Goal: Task Accomplishment & Management: Complete application form

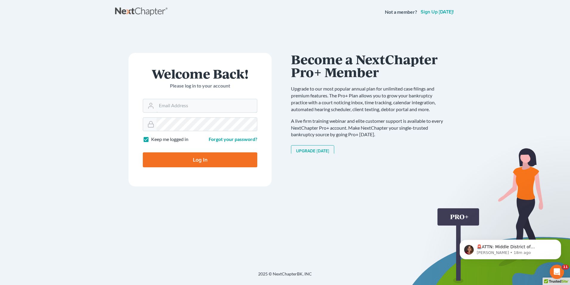
type input "[EMAIL_ADDRESS][DOMAIN_NAME]"
click at [215, 159] on input "Log In" at bounding box center [200, 159] width 115 height 15
type input "Thinking..."
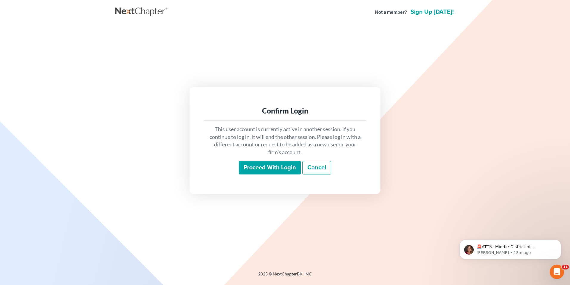
click at [276, 169] on input "Proceed with login" at bounding box center [270, 168] width 62 height 14
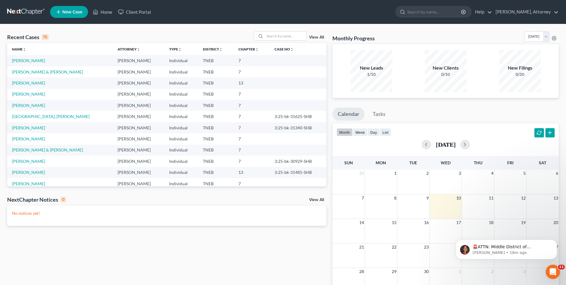
click at [72, 10] on span "New Case" at bounding box center [72, 12] width 20 height 4
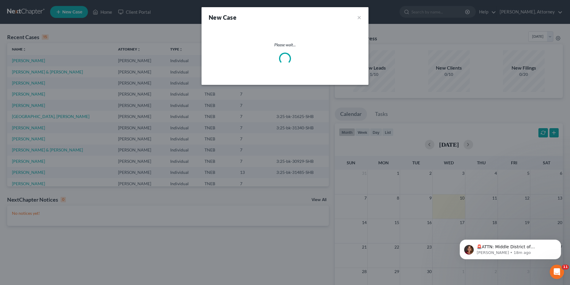
select select "74"
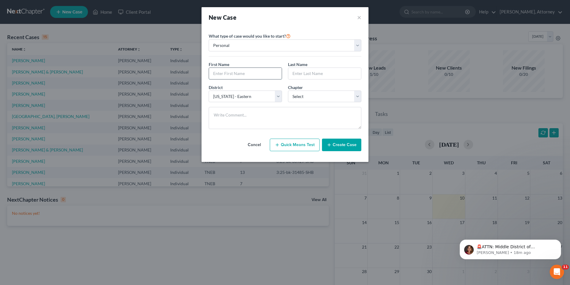
click at [229, 72] on input "text" at bounding box center [245, 73] width 73 height 11
type input "EMILY"
type input "QUEENER"
select select "0"
click at [347, 144] on button "Create Case" at bounding box center [341, 144] width 39 height 13
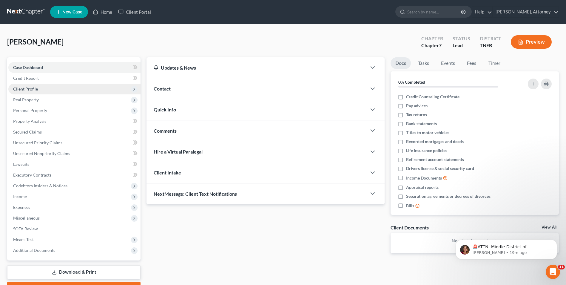
click at [27, 90] on span "Client Profile" at bounding box center [25, 88] width 25 height 5
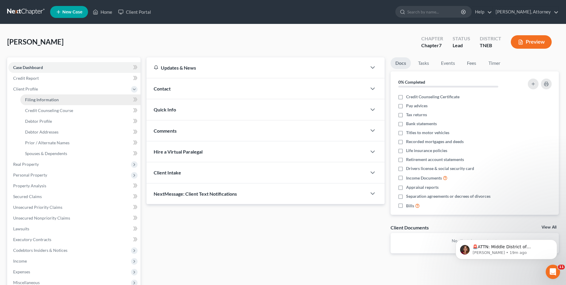
click at [35, 95] on link "Filing Information" at bounding box center [80, 99] width 120 height 11
select select "1"
select select "0"
select select "74"
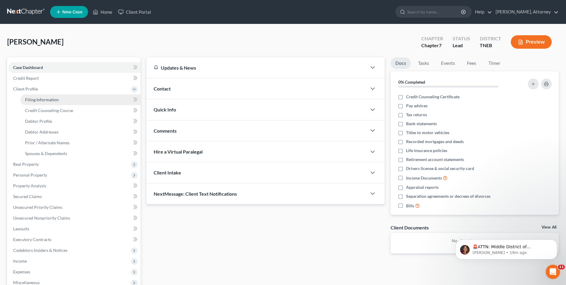
select select "44"
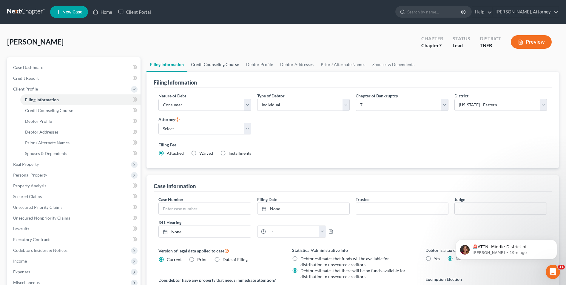
click at [213, 64] on link "Credit Counseling Course" at bounding box center [214, 64] width 55 height 14
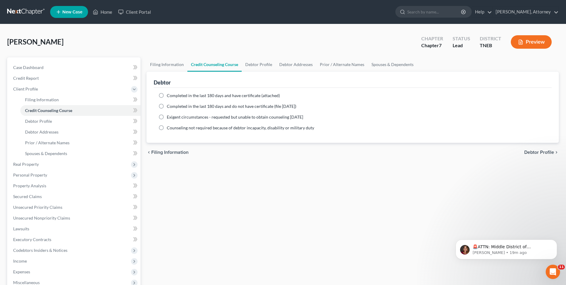
click at [167, 96] on label "Completed in the last 180 days and have certificate (attached)" at bounding box center [223, 95] width 113 height 6
click at [169, 96] on input "Completed in the last 180 days and have certificate (attached)" at bounding box center [171, 94] width 4 height 4
radio input "true"
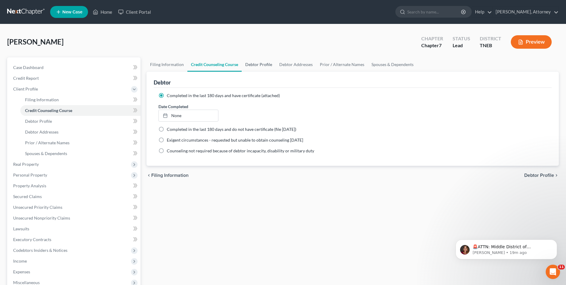
click at [254, 59] on link "Debtor Profile" at bounding box center [259, 64] width 34 height 14
select select "0"
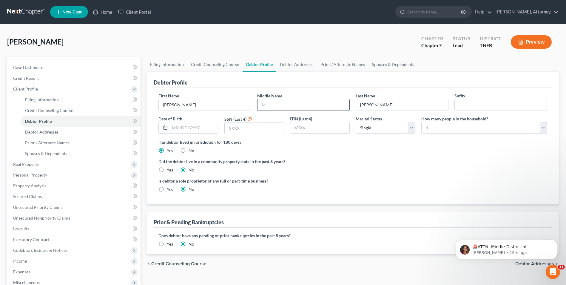
click at [278, 105] on input "text" at bounding box center [303, 104] width 92 height 11
type input "G."
type input "4133"
select select "2"
click at [288, 67] on link "Debtor Addresses" at bounding box center [296, 64] width 41 height 14
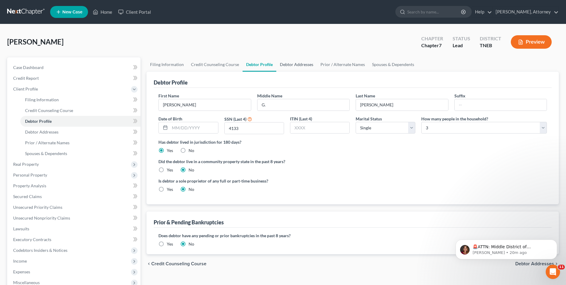
select select "0"
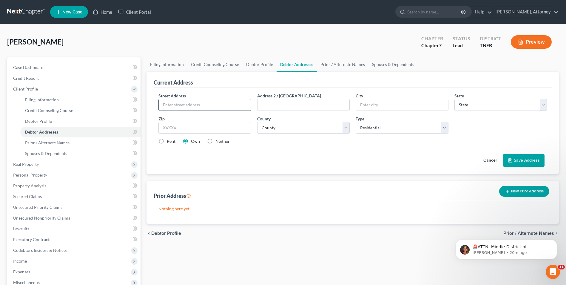
click at [203, 107] on input "text" at bounding box center [205, 104] width 92 height 11
type input "178 Cleveland Farm Road"
type input "Sweetwater"
select select "44"
type input "37874"
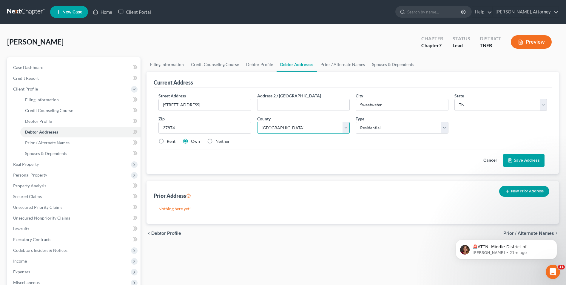
select select "57"
click at [215, 140] on label "Neither" at bounding box center [222, 141] width 14 height 6
click at [218, 140] on input "Neither" at bounding box center [220, 140] width 4 height 4
radio input "true"
click at [331, 129] on select "County Anderson County Bedford County Benton County Bledsoe County Blount Count…" at bounding box center [303, 128] width 92 height 12
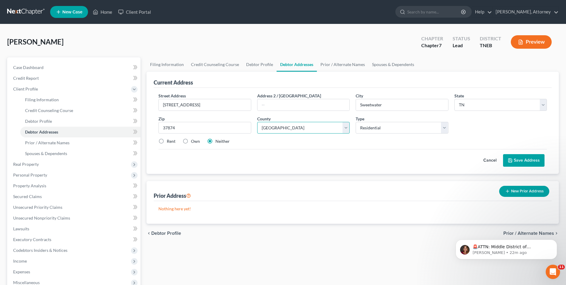
select select "61"
click at [257, 122] on select "County Anderson County Bedford County Benton County Bledsoe County Blount Count…" at bounding box center [303, 128] width 92 height 12
click at [523, 160] on button "Save Address" at bounding box center [523, 160] width 41 height 13
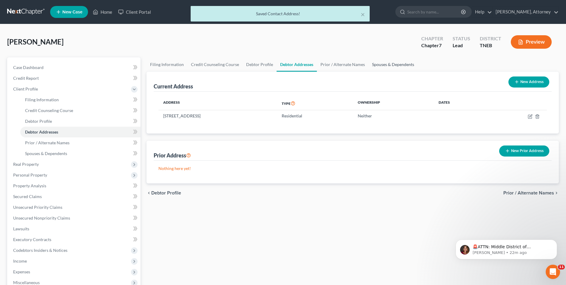
click at [384, 64] on link "Spouses & Dependents" at bounding box center [392, 64] width 49 height 14
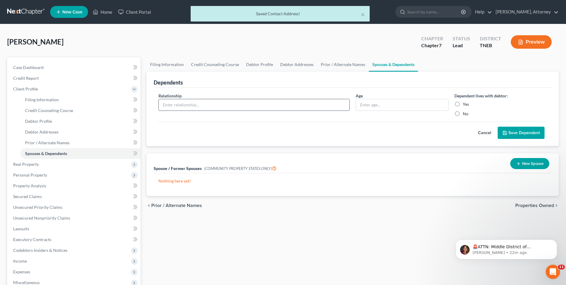
click at [213, 106] on input "text" at bounding box center [254, 104] width 191 height 11
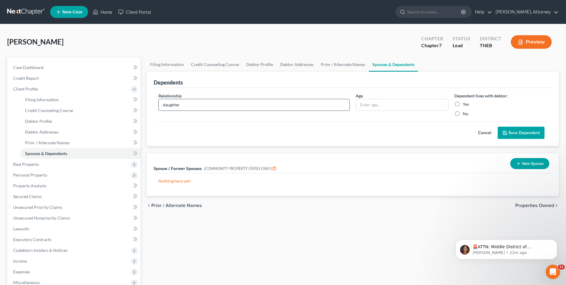
type input "daughter"
type input "5"
click at [463, 103] on label "Yes" at bounding box center [466, 104] width 6 height 6
click at [465, 103] on input "Yes" at bounding box center [467, 103] width 4 height 4
radio input "true"
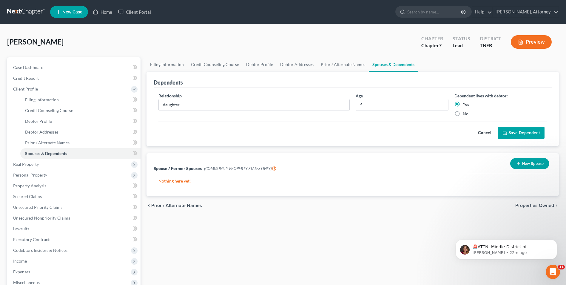
click at [505, 125] on div "Cancel Save Dependent" at bounding box center [352, 130] width 388 height 18
click at [508, 128] on button "Save Dependent" at bounding box center [521, 132] width 47 height 13
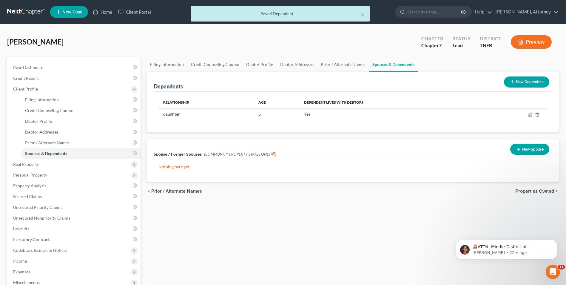
click at [505, 81] on button "New Dependent" at bounding box center [526, 81] width 45 height 11
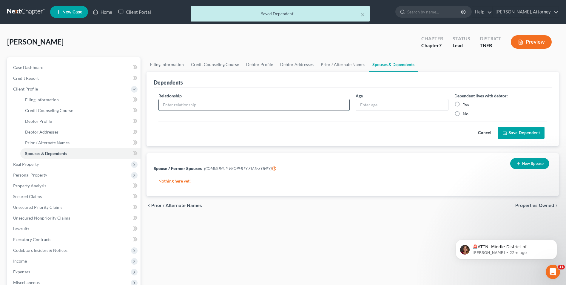
click at [235, 104] on input "text" at bounding box center [254, 104] width 191 height 11
type input "son"
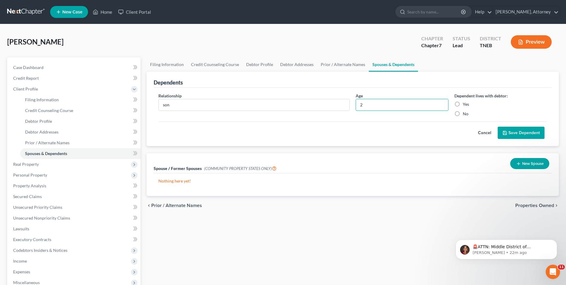
type input "2"
click at [463, 105] on label "Yes" at bounding box center [466, 104] width 6 height 6
click at [465, 105] on input "Yes" at bounding box center [467, 103] width 4 height 4
radio input "true"
click at [521, 133] on button "Save Dependent" at bounding box center [521, 132] width 47 height 13
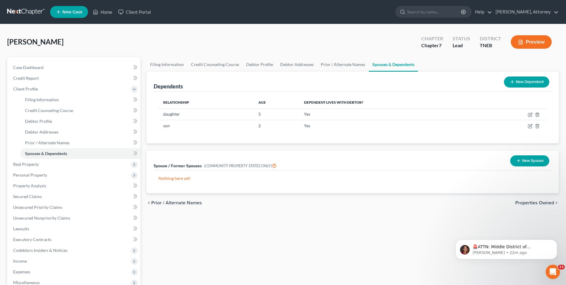
click at [547, 204] on span "Properties Owned" at bounding box center [534, 202] width 39 height 5
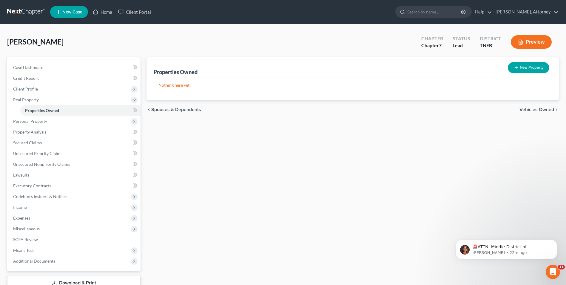
click at [534, 110] on span "Vehicles Owned" at bounding box center [536, 109] width 35 height 5
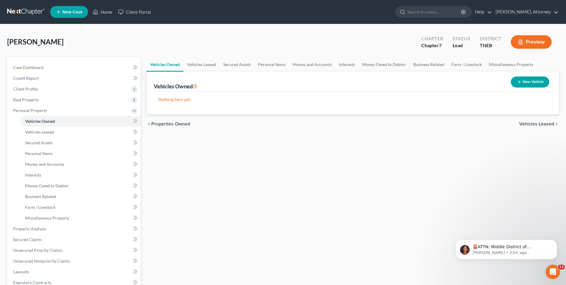
click at [532, 84] on button "New Vehicle" at bounding box center [530, 81] width 38 height 11
select select "0"
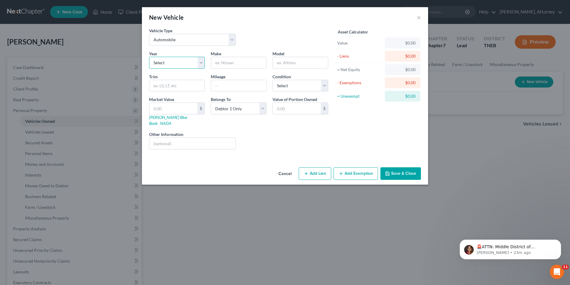
click at [159, 65] on select "Select 2026 2025 2024 2023 2022 2021 2020 2019 2018 2017 2016 2015 2014 2013 20…" at bounding box center [177, 63] width 56 height 12
select select "4"
click at [149, 57] on select "Select 2026 2025 2024 2023 2022 2021 2020 2019 2018 2017 2016 2015 2014 2013 20…" at bounding box center [177, 63] width 56 height 12
click at [248, 58] on input "text" at bounding box center [238, 62] width 55 height 11
type input "Mitsubishi"
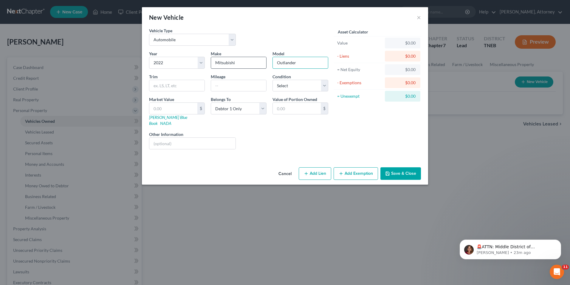
type input "Outlander"
type input "65000"
select select "2"
click at [248, 85] on input "65000" at bounding box center [238, 85] width 55 height 11
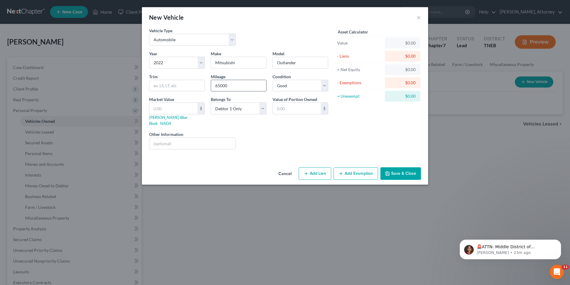
click at [248, 85] on input "65000" at bounding box center [238, 85] width 55 height 11
type input "53000"
click at [174, 107] on input "text" at bounding box center [173, 108] width 48 height 11
type input "1"
type input "1.00"
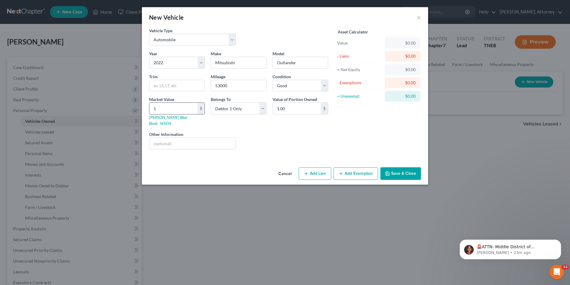
type input "18"
type input "18.00"
type input "180"
type input "180.00"
type input "1800"
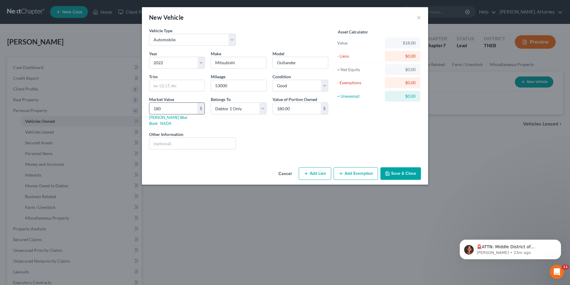
type input "1,800.00"
type input "1,8000"
type input "18,000.00"
type input "18,000"
click at [317, 167] on button "Add Lien" at bounding box center [315, 173] width 33 height 13
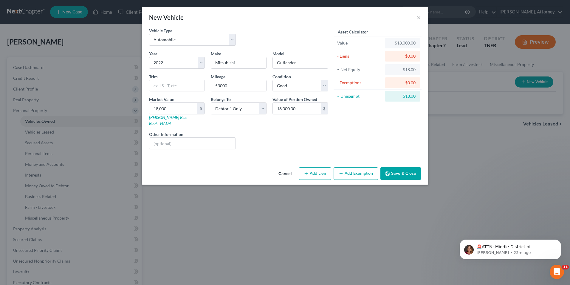
select select "0"
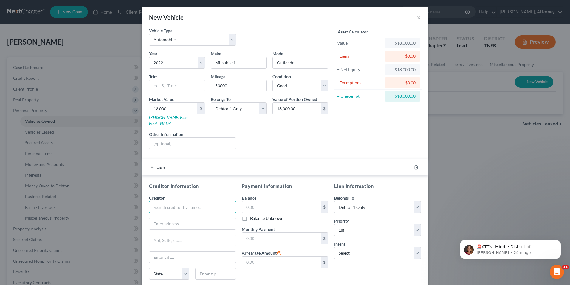
click at [184, 201] on input "text" at bounding box center [192, 207] width 87 height 12
click at [174, 215] on div "Ally Financial" at bounding box center [192, 217] width 86 height 9
type input "Ally Financial"
type input "P.O. Box 380901"
type input "Minneapolis"
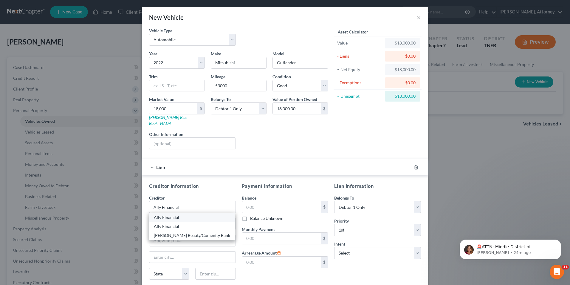
select select "24"
type input "55438"
click at [263, 201] on input "text" at bounding box center [281, 206] width 79 height 11
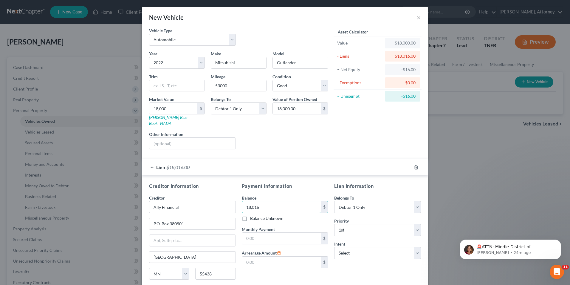
type input "18,016"
drag, startPoint x: 383, startPoint y: 240, endPoint x: 377, endPoint y: 246, distance: 8.7
click at [377, 246] on div "Intent Select Surrender Redeem Reaffirm Avoid Other" at bounding box center [377, 249] width 87 height 18
click at [377, 247] on select "Select Surrender Redeem Reaffirm Avoid Other" at bounding box center [377, 253] width 87 height 12
select select "0"
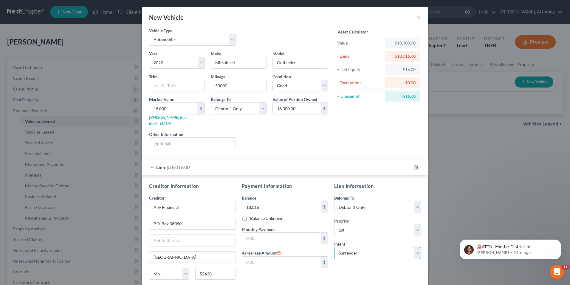
click at [334, 247] on select "Select Surrender Redeem Reaffirm Avoid Other" at bounding box center [377, 253] width 87 height 12
click at [357, 271] on div "Lien Information Belongs To * Select Debtor 1 Only Debtor 2 Only Debtor 1 And D…" at bounding box center [377, 238] width 93 height 112
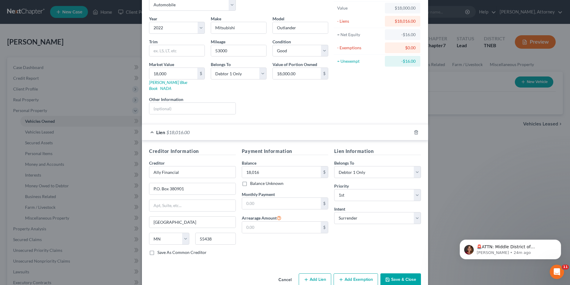
scroll to position [42, 0]
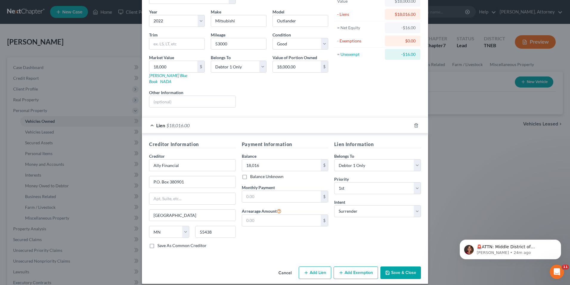
click at [396, 266] on button "Save & Close" at bounding box center [401, 272] width 41 height 13
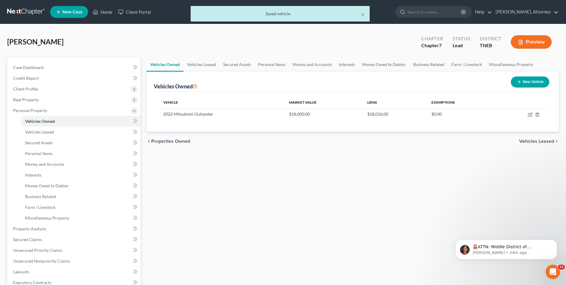
click at [537, 81] on button "New Vehicle" at bounding box center [530, 81] width 38 height 11
select select "0"
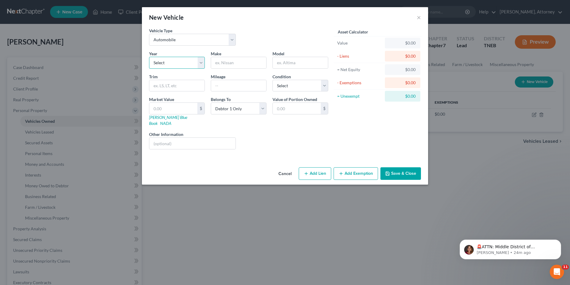
click at [168, 61] on select "Select 2026 2025 2024 2023 2022 2021 2020 2019 2018 2017 2016 2015 2014 2013 20…" at bounding box center [177, 63] width 56 height 12
select select "7"
click at [149, 57] on select "Select 2026 2025 2024 2023 2022 2021 2020 2019 2018 2017 2016 2015 2014 2013 20…" at bounding box center [177, 63] width 56 height 12
click at [232, 67] on input "text" at bounding box center [238, 62] width 55 height 11
type input "Nissan"
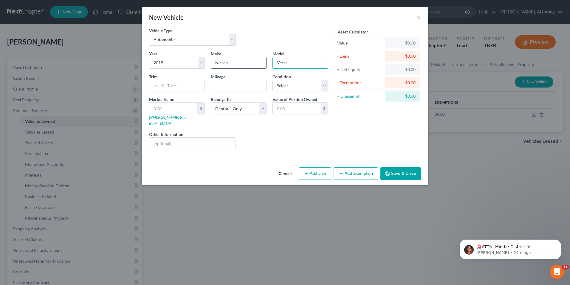
type input "Versa"
type input "109000"
select select "2"
type input "1"
type input "1.00"
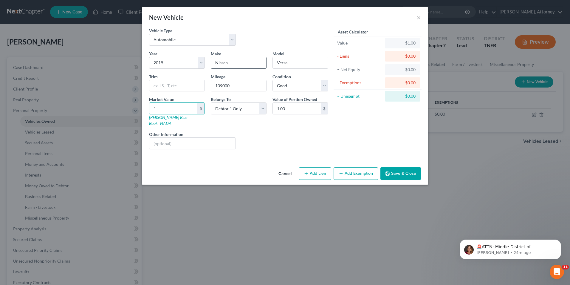
type input "12"
type input "12.00"
type input "120"
type input "120.00"
type input "1200"
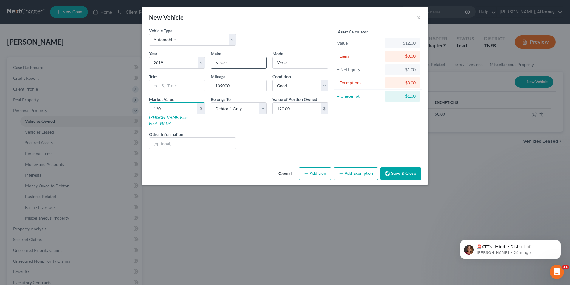
type input "1,200.00"
type input "1,2000"
type input "12,000.00"
type input "12,000"
click at [317, 172] on button "Add Lien" at bounding box center [315, 173] width 33 height 13
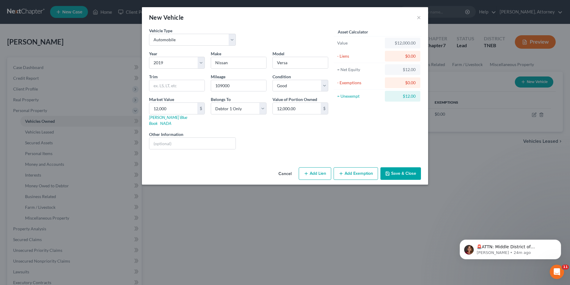
select select "0"
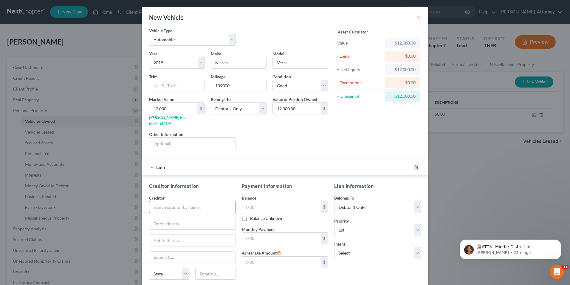
click at [216, 201] on input "text" at bounding box center [192, 207] width 87 height 12
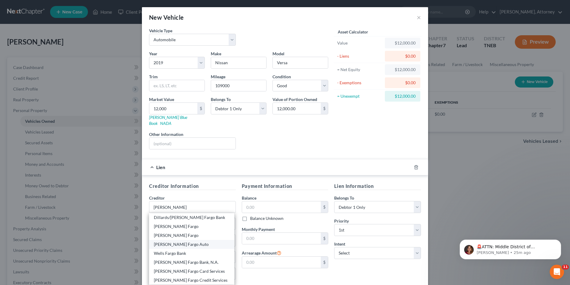
click at [179, 241] on div "Wells Fargo Auto" at bounding box center [192, 244] width 76 height 6
type input "Wells Fargo Auto"
type input "P.O. Box 17900"
type input "Denver"
select select "5"
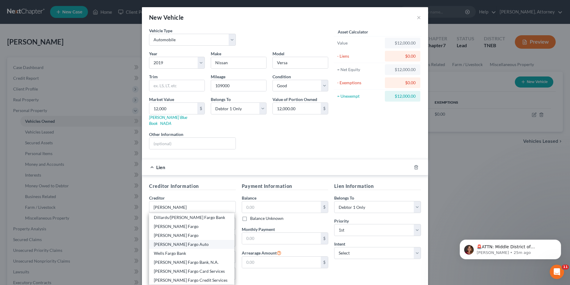
type input "80217-0900"
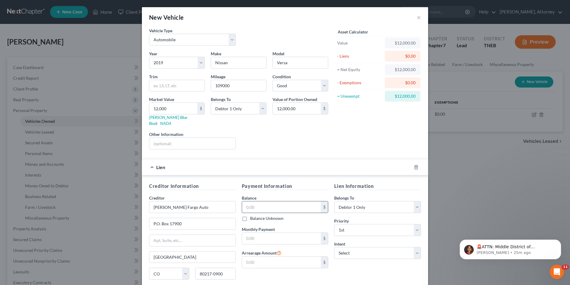
click at [254, 201] on input "text" at bounding box center [281, 206] width 79 height 11
type input "8,431"
click at [362, 247] on select "Select Surrender Redeem Reaffirm Avoid Other" at bounding box center [377, 253] width 87 height 12
select select "2"
click at [334, 247] on select "Select Surrender Redeem Reaffirm Avoid Other" at bounding box center [377, 253] width 87 height 12
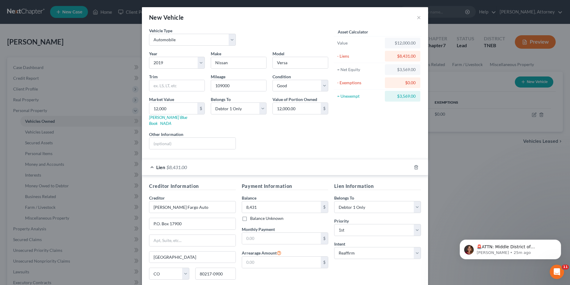
click at [365, 267] on div "Lien Information Belongs To * Select Debtor 1 Only Debtor 2 Only Debtor 1 And D…" at bounding box center [377, 238] width 93 height 112
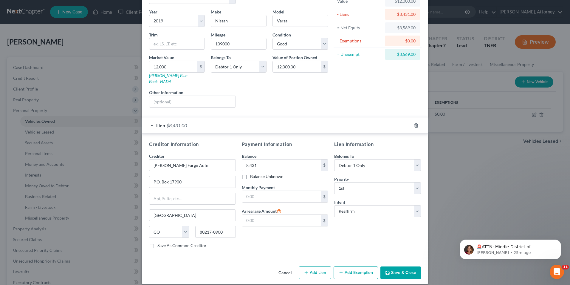
click at [353, 267] on button "Add Exemption" at bounding box center [356, 272] width 44 height 13
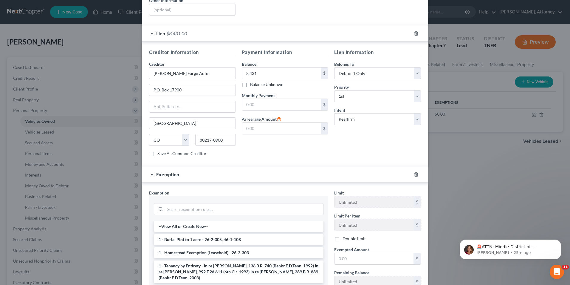
scroll to position [137, 0]
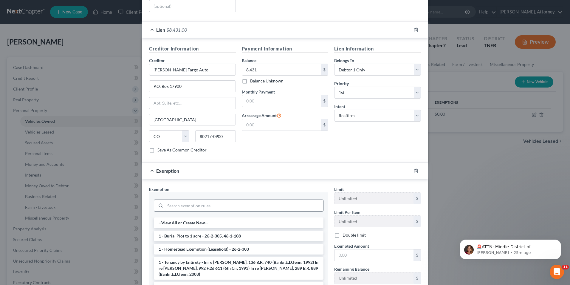
click at [181, 200] on input "search" at bounding box center [244, 205] width 158 height 11
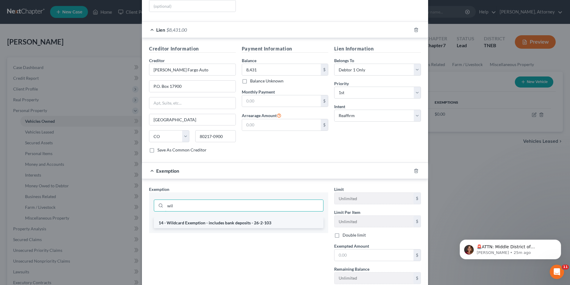
type input "wil"
click at [191, 219] on li "14 - Wildcard Exemption - includes bank deposits - 26-2-103" at bounding box center [239, 222] width 170 height 11
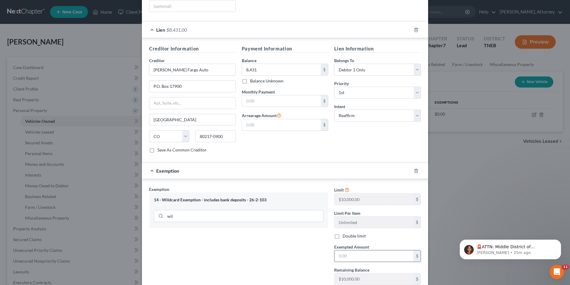
click at [354, 252] on input "text" at bounding box center [374, 255] width 79 height 11
type input "3,569"
click at [270, 255] on div "Exemption Set must be selected for CA. Exemption * 14 - Wildcard Exemption - in…" at bounding box center [238, 237] width 185 height 103
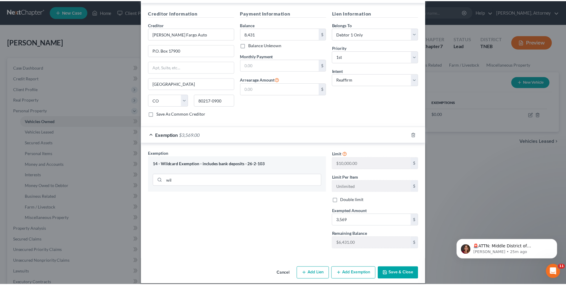
scroll to position [174, 0]
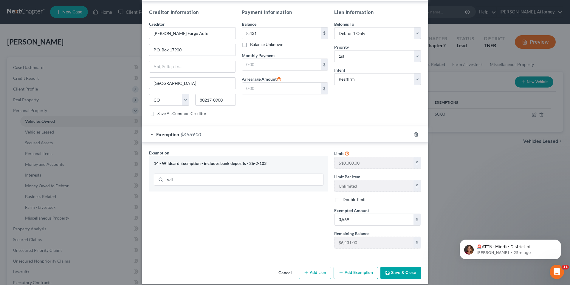
click at [399, 267] on button "Save & Close" at bounding box center [401, 272] width 41 height 13
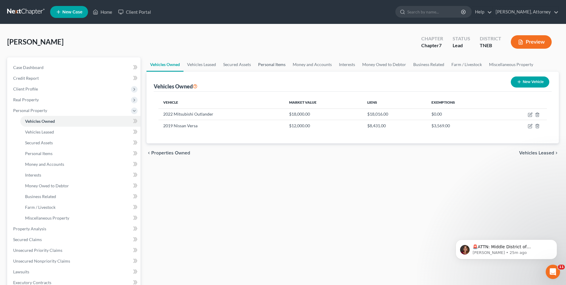
click at [274, 61] on link "Personal Items" at bounding box center [271, 64] width 35 height 14
